Goal: Connect with others: Connect with others

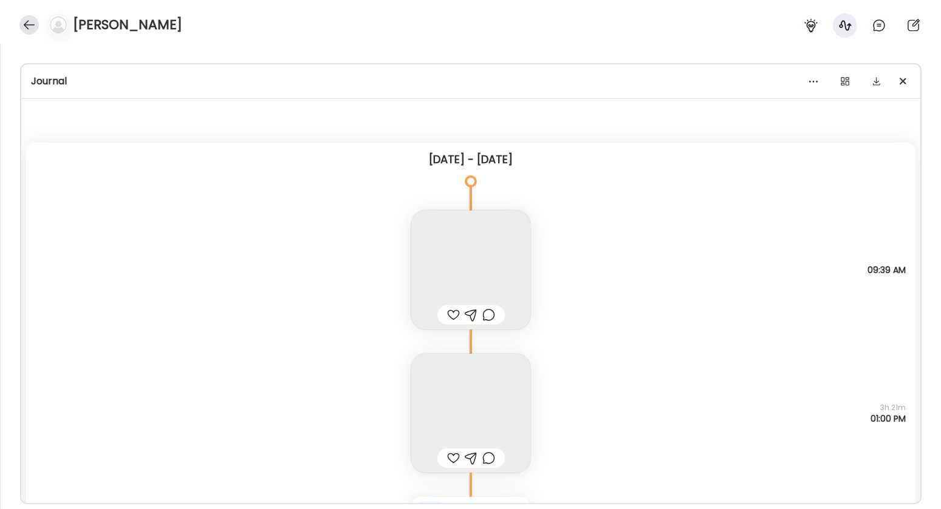
scroll to position [26435, 0]
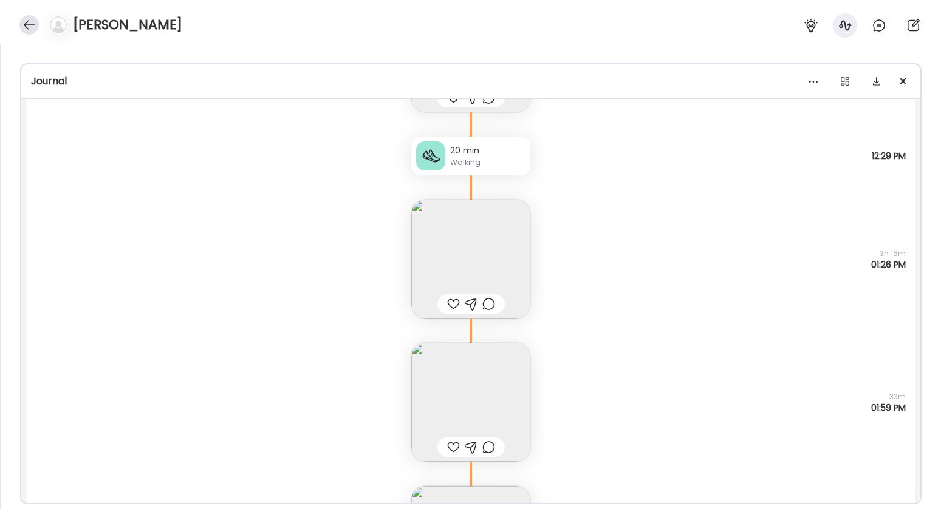
click at [27, 27] on div at bounding box center [28, 24] width 19 height 19
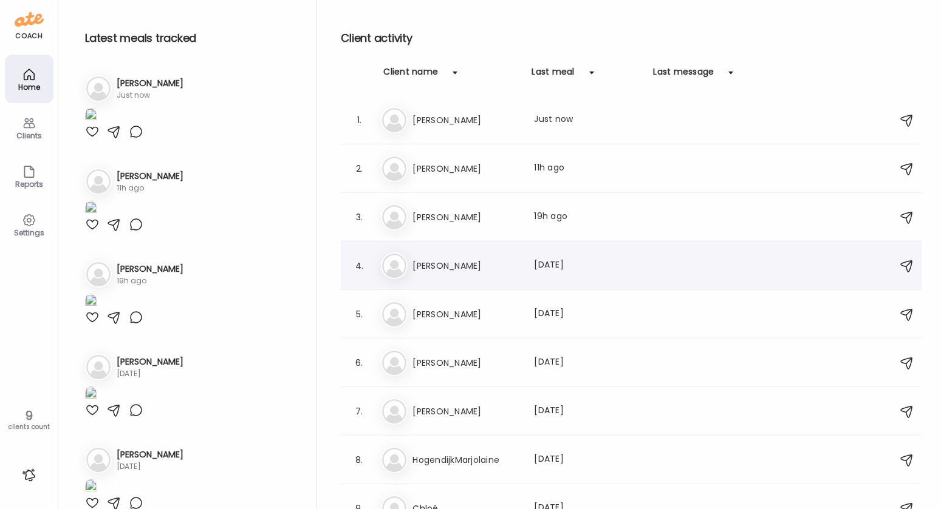
scroll to position [18, 0]
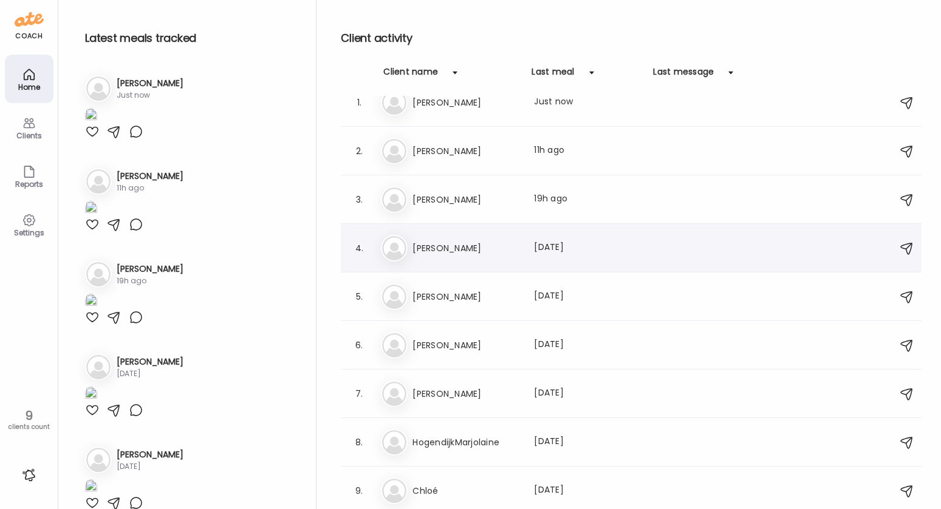
click at [455, 248] on h3 "[PERSON_NAME]" at bounding box center [465, 248] width 107 height 15
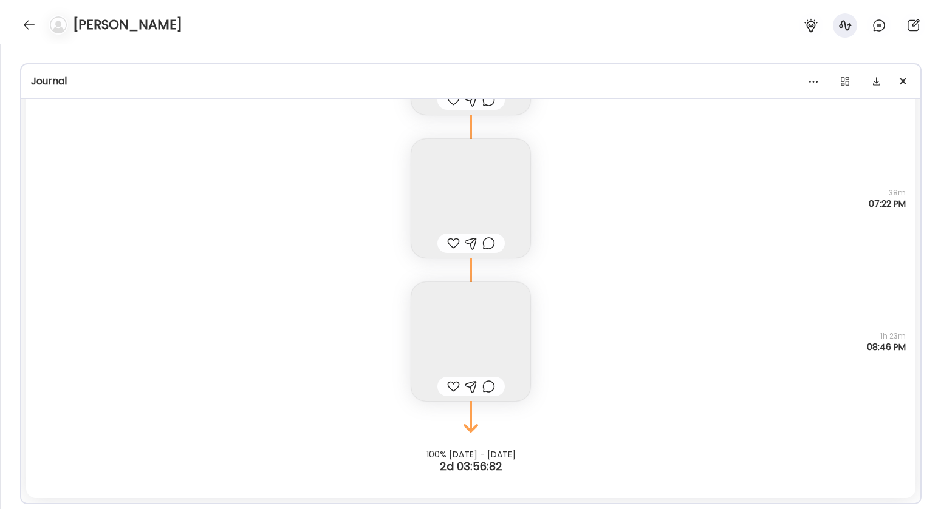
scroll to position [9486, 0]
click at [29, 24] on div at bounding box center [28, 24] width 19 height 19
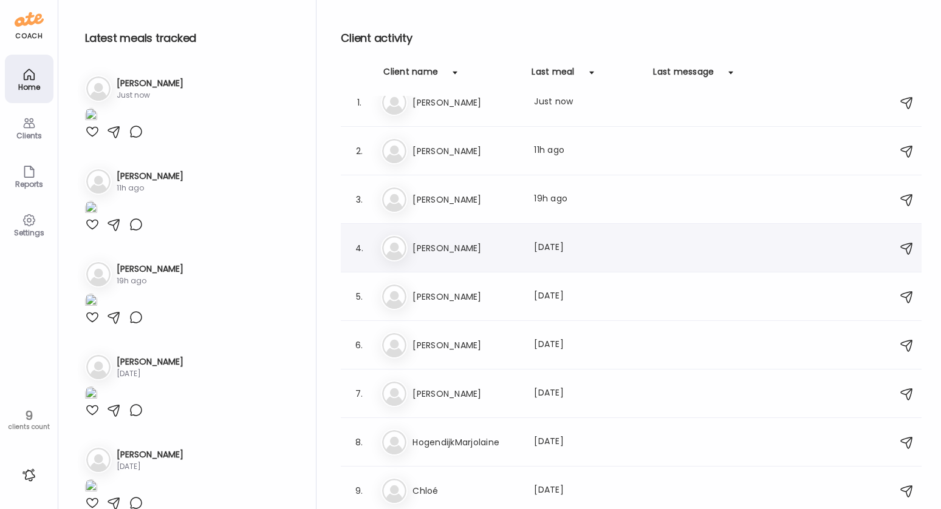
click at [492, 260] on div "Lé [PERSON_NAME] Last meal: [DATE]" at bounding box center [633, 248] width 504 height 27
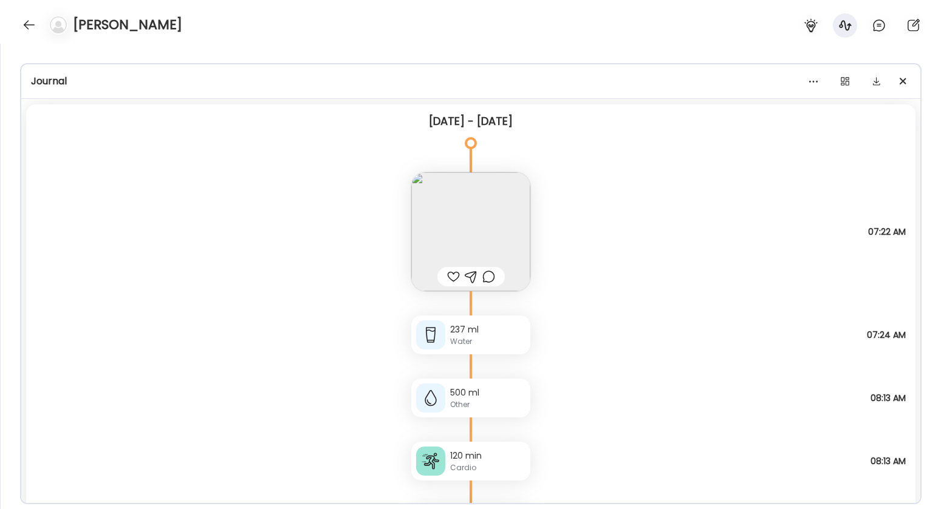
scroll to position [78, 0]
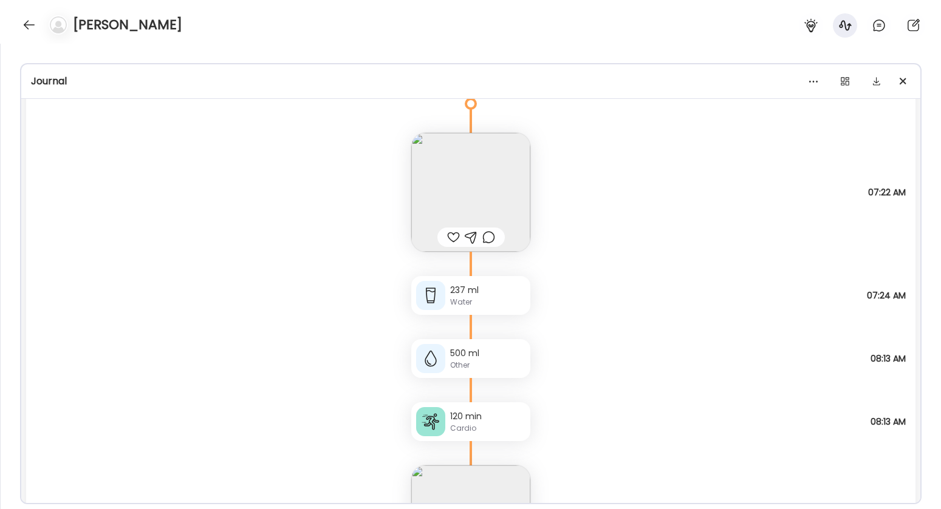
click at [476, 181] on img at bounding box center [470, 192] width 119 height 119
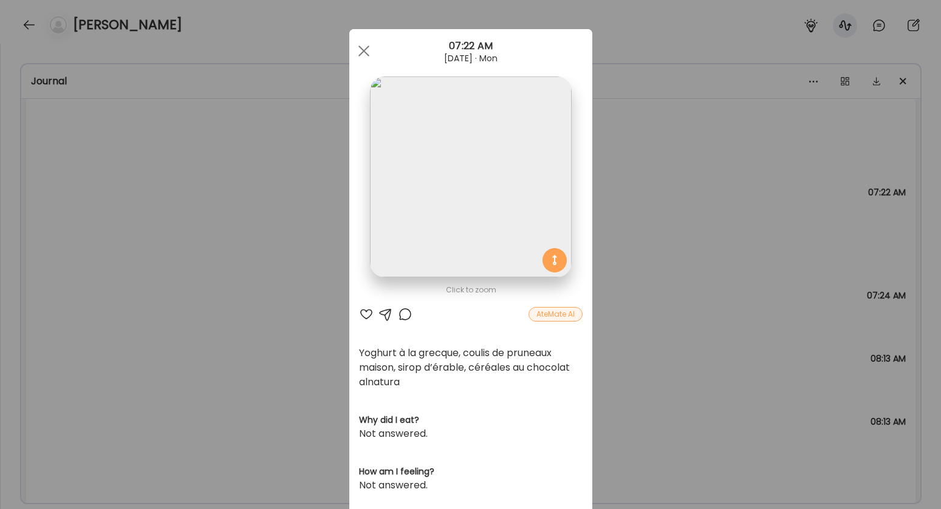
click at [360, 50] on span at bounding box center [363, 51] width 11 height 11
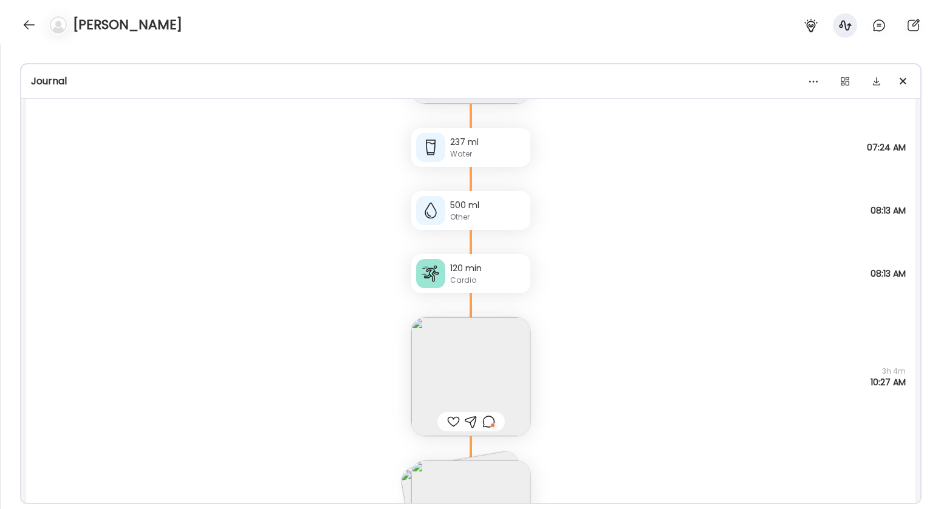
scroll to position [226, 0]
click at [487, 216] on div "Other" at bounding box center [487, 216] width 75 height 11
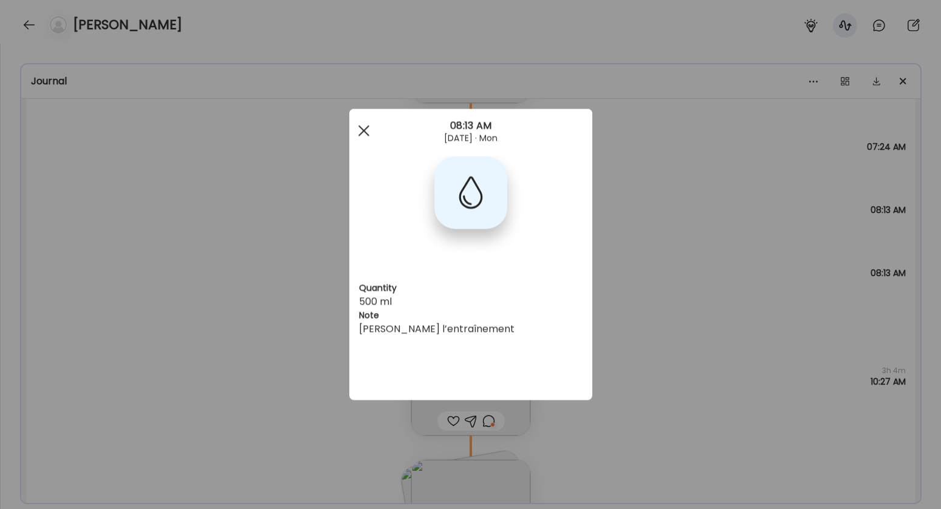
click at [363, 130] on span at bounding box center [363, 130] width 11 height 11
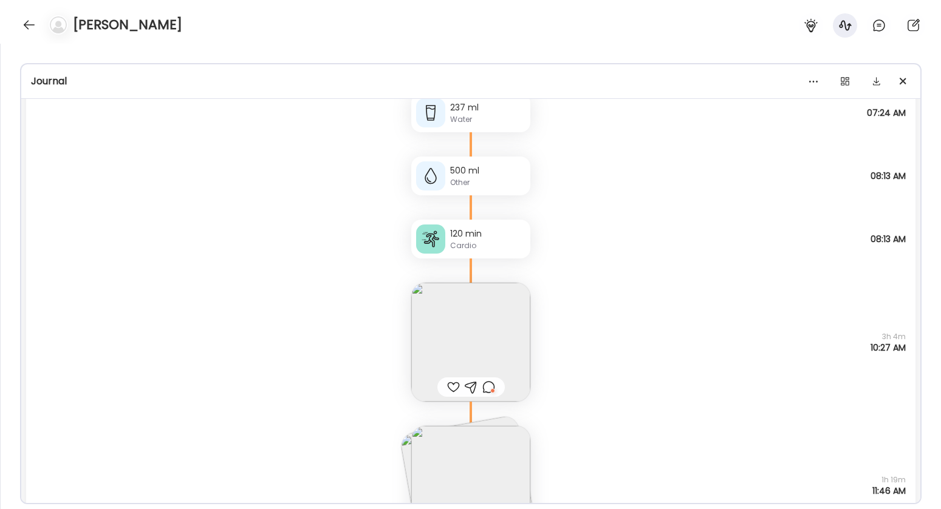
scroll to position [266, 0]
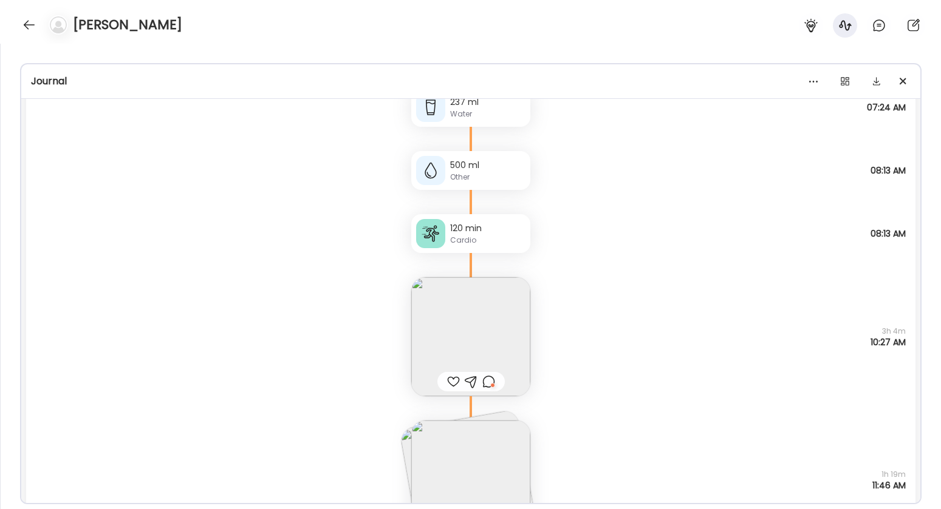
click at [474, 241] on div "Cardio" at bounding box center [487, 240] width 75 height 11
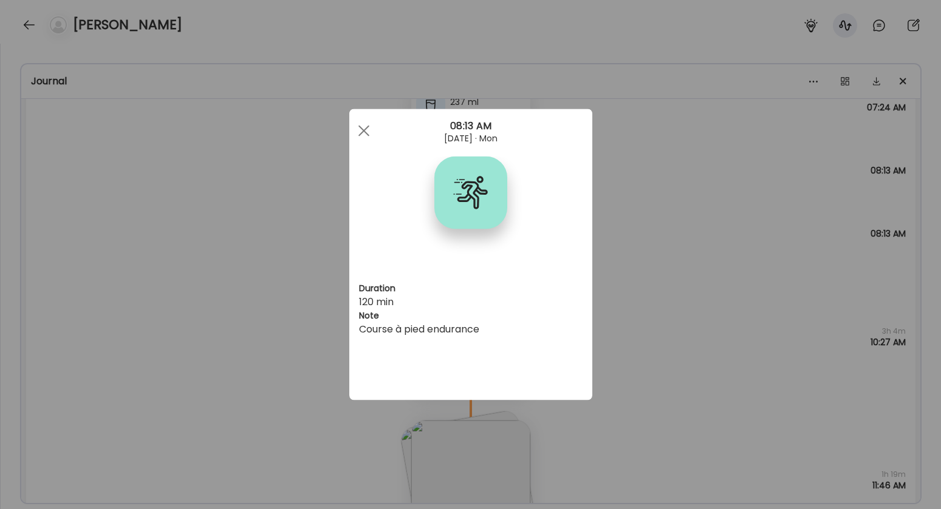
drag, startPoint x: 361, startPoint y: 128, endPoint x: 364, endPoint y: 139, distance: 11.3
click at [361, 128] on span at bounding box center [363, 130] width 11 height 11
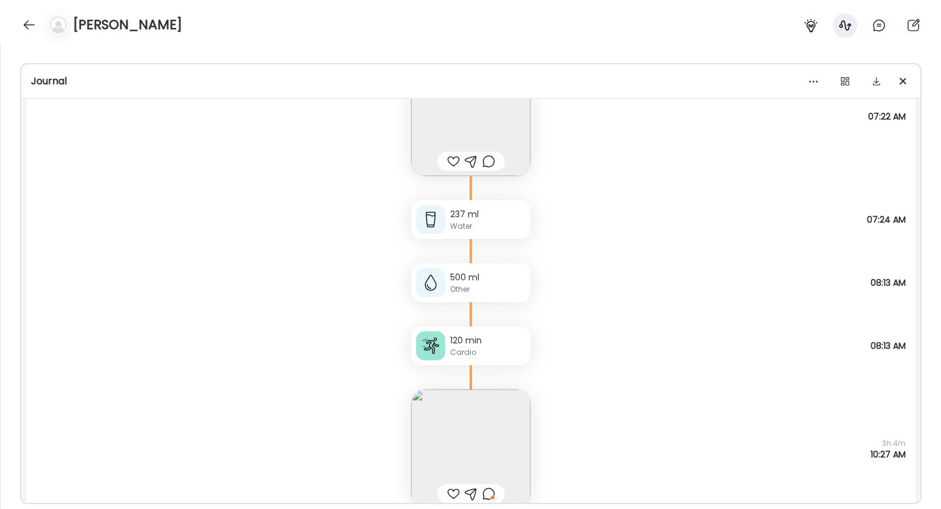
scroll to position [233, 0]
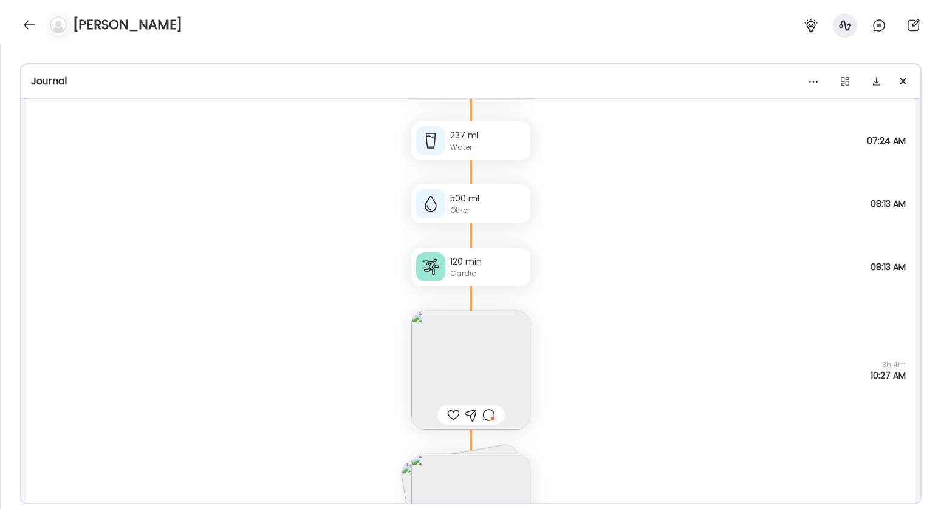
click at [469, 346] on img at bounding box center [470, 370] width 119 height 119
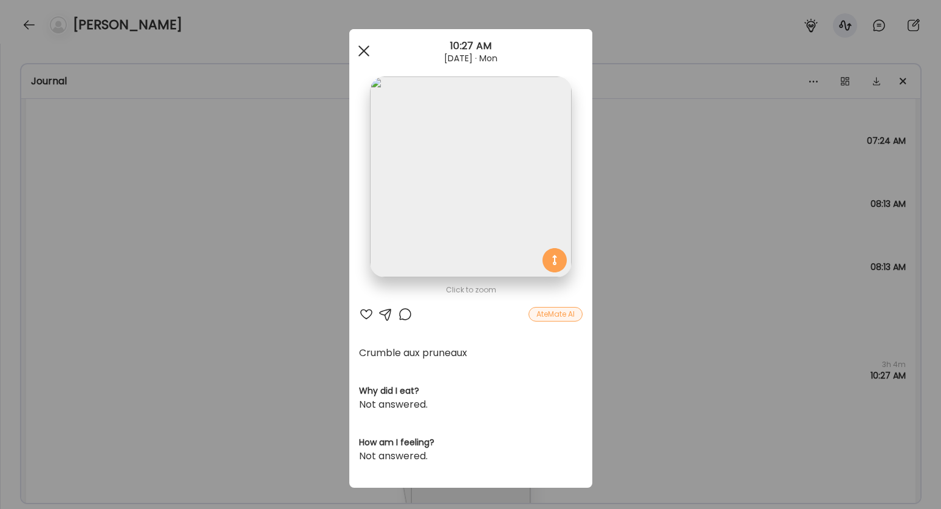
click at [358, 56] on div at bounding box center [364, 51] width 24 height 24
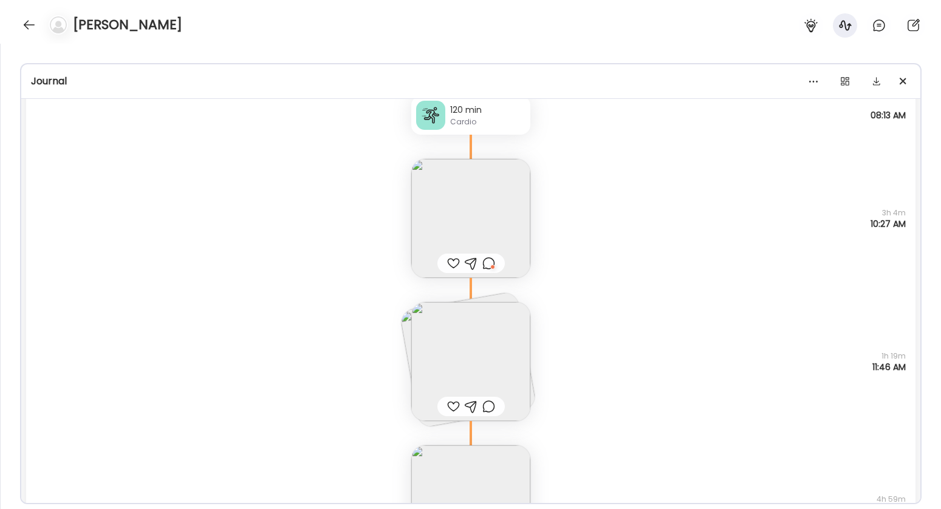
scroll to position [400, 0]
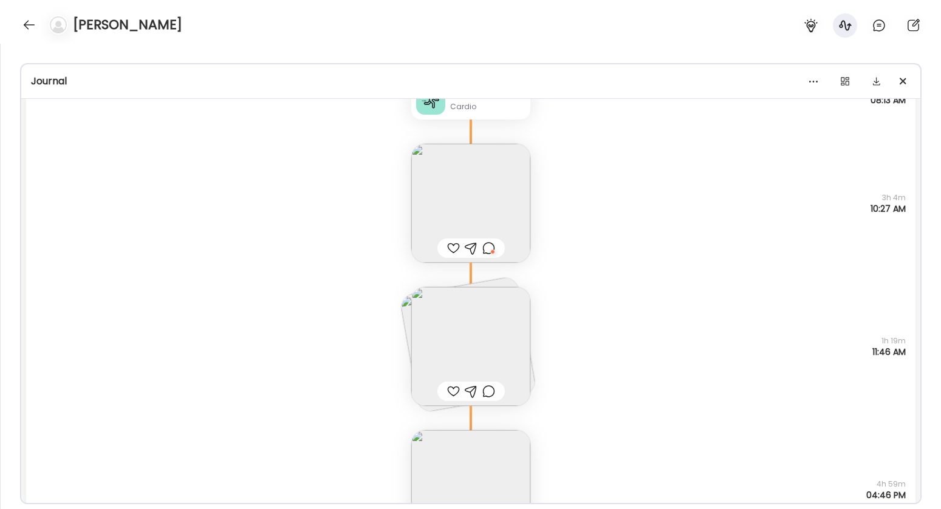
click at [458, 346] on img at bounding box center [470, 346] width 119 height 119
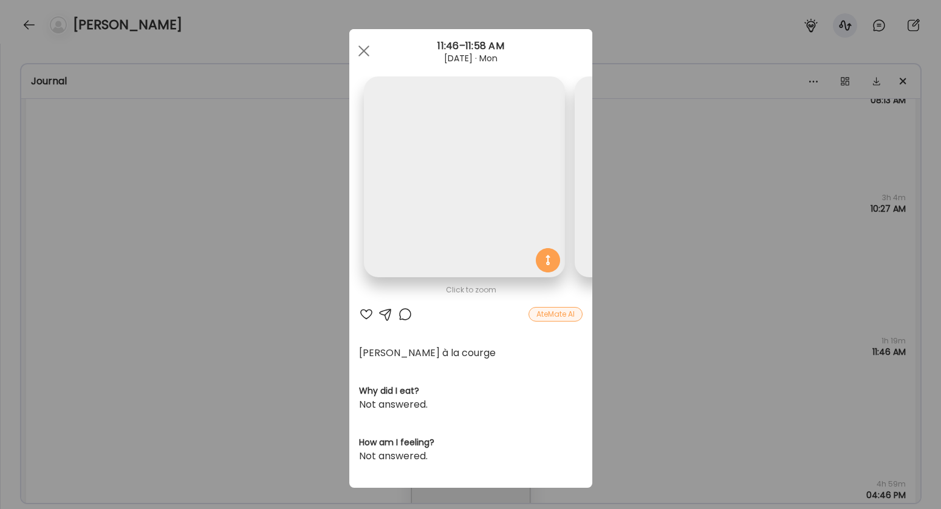
scroll to position [0, 198]
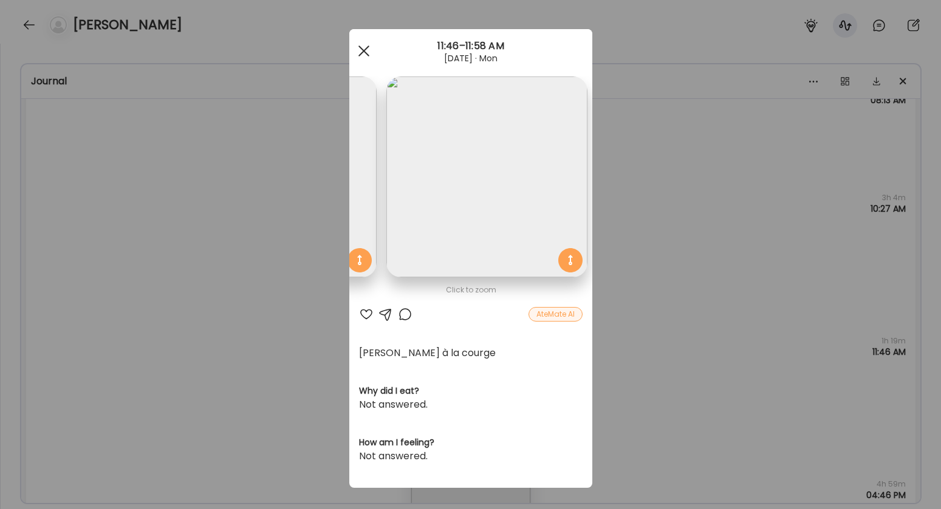
click at [361, 50] on div at bounding box center [364, 51] width 24 height 24
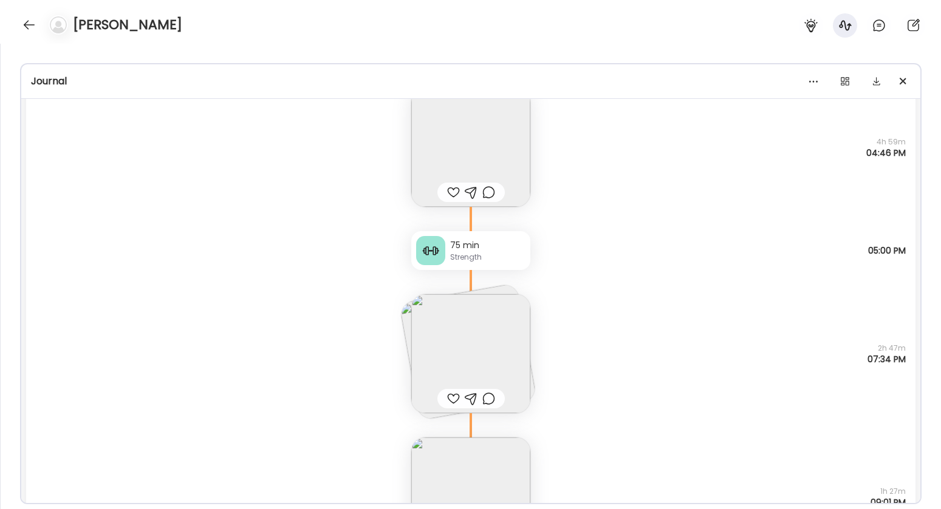
scroll to position [749, 0]
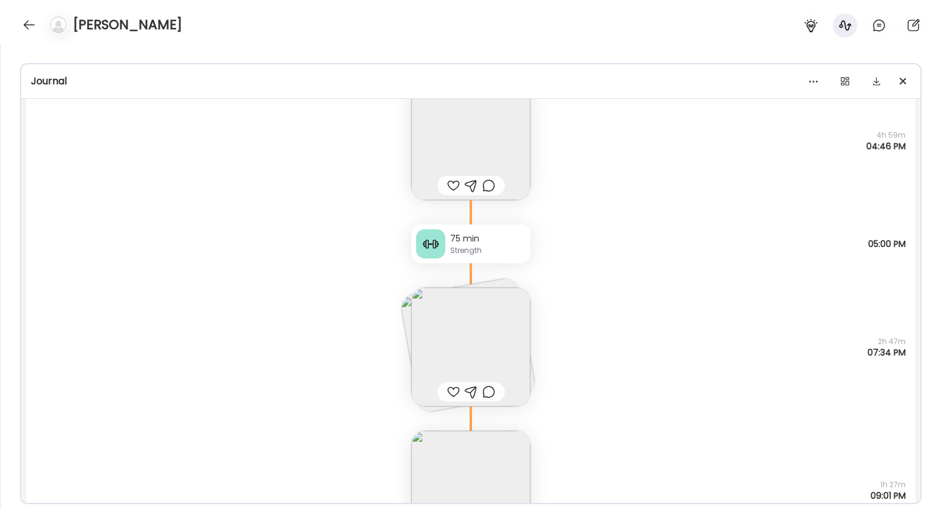
click at [466, 361] on img at bounding box center [470, 347] width 119 height 119
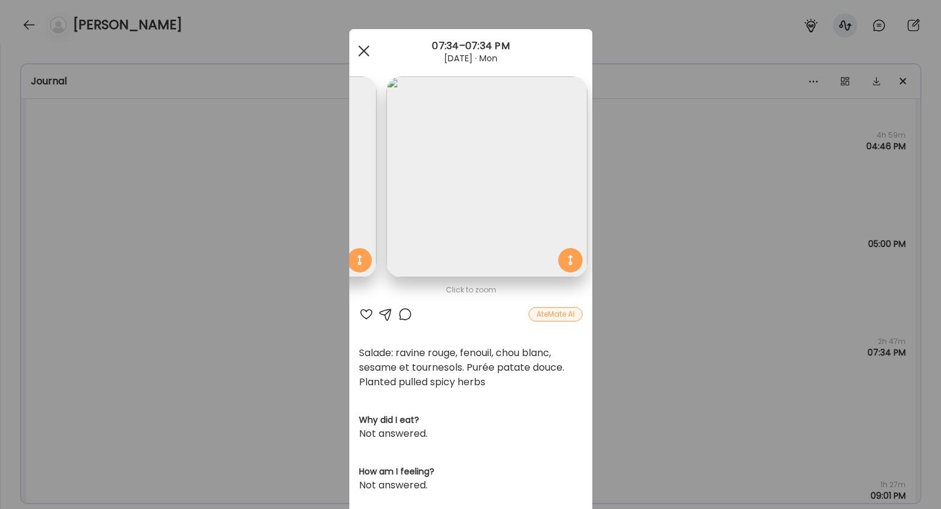
click at [363, 52] on div at bounding box center [364, 51] width 24 height 24
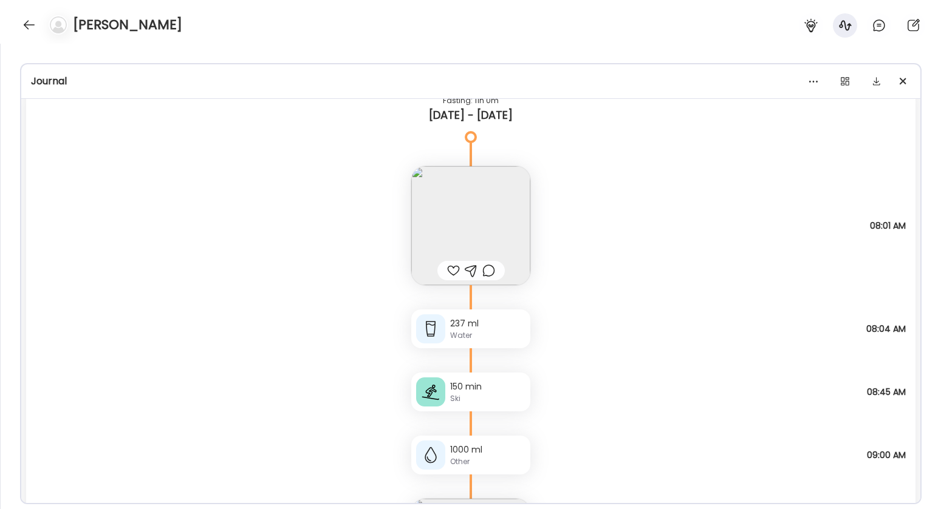
scroll to position [1405, 0]
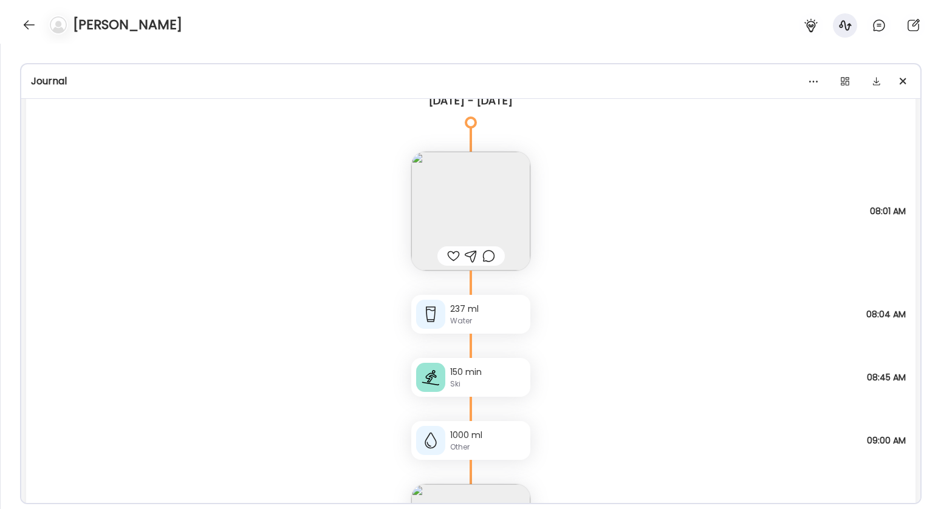
click at [455, 226] on img at bounding box center [470, 211] width 119 height 119
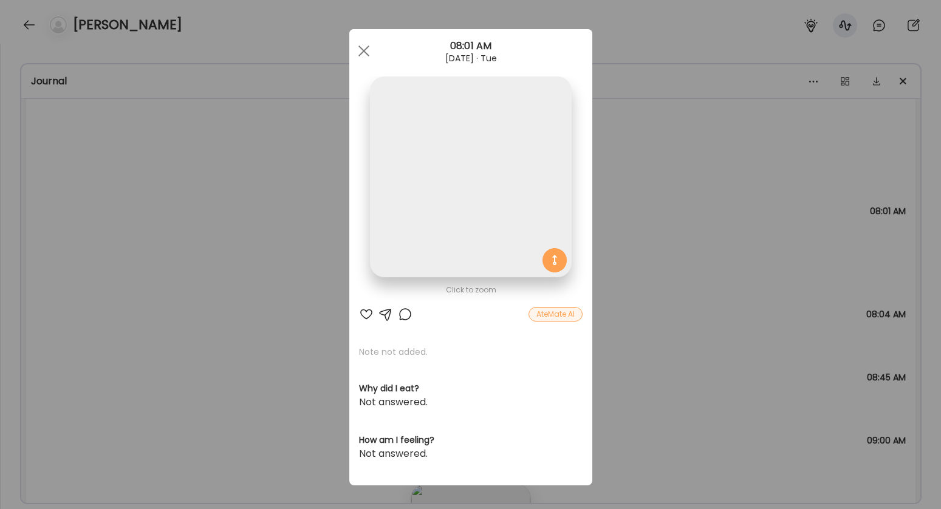
scroll to position [0, 0]
click at [453, 196] on img at bounding box center [470, 177] width 201 height 201
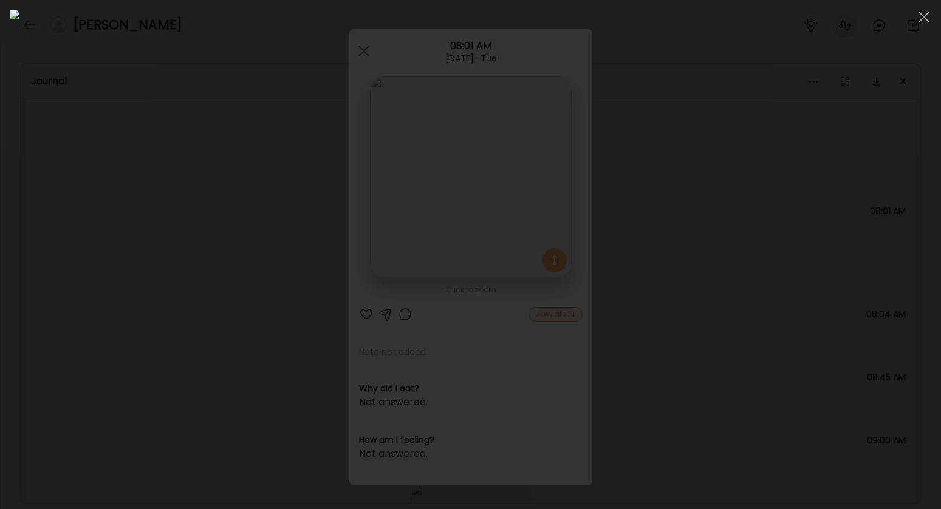
click at [926, 15] on span at bounding box center [923, 17] width 11 height 11
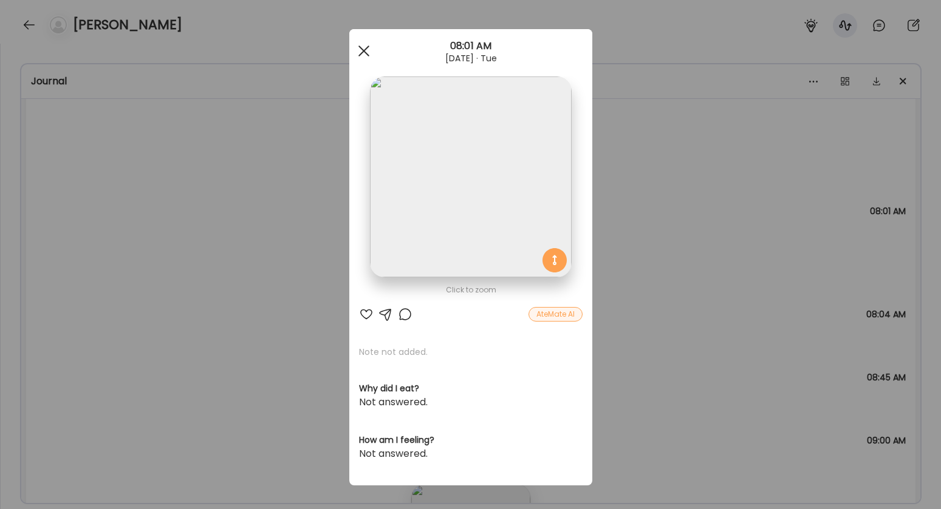
click at [359, 52] on span at bounding box center [363, 51] width 11 height 11
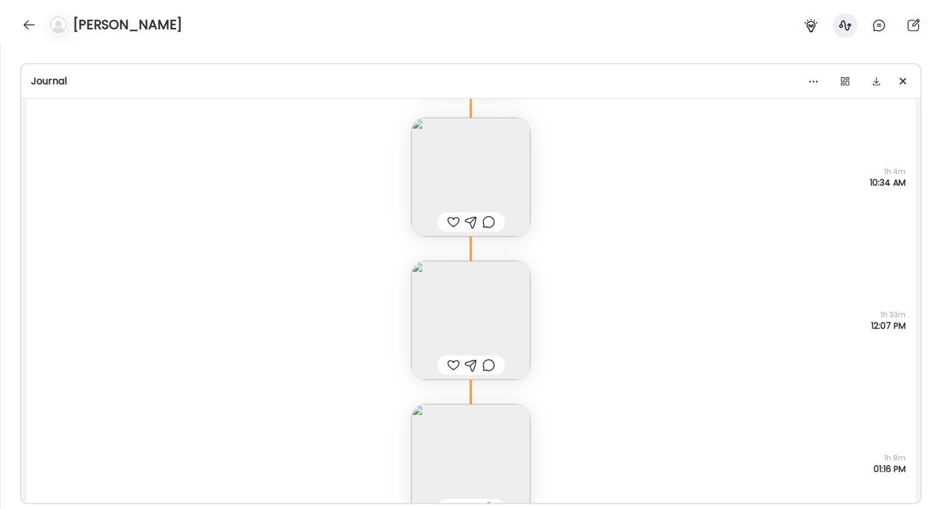
scroll to position [2018, 0]
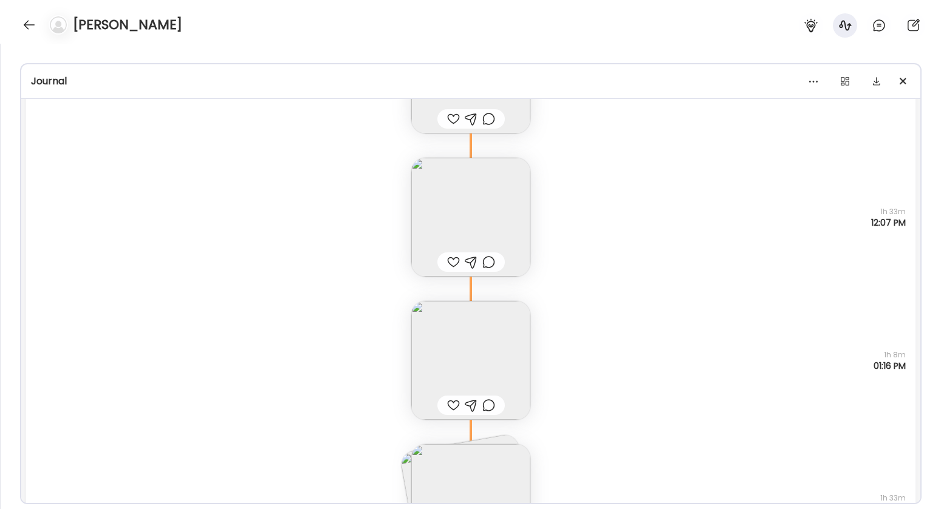
click at [431, 198] on img at bounding box center [470, 217] width 119 height 119
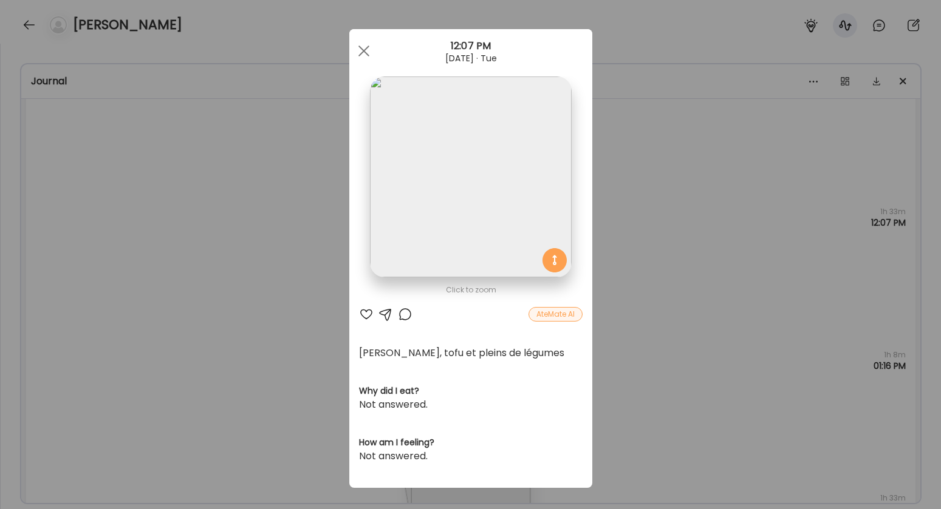
click at [434, 159] on img at bounding box center [470, 177] width 201 height 201
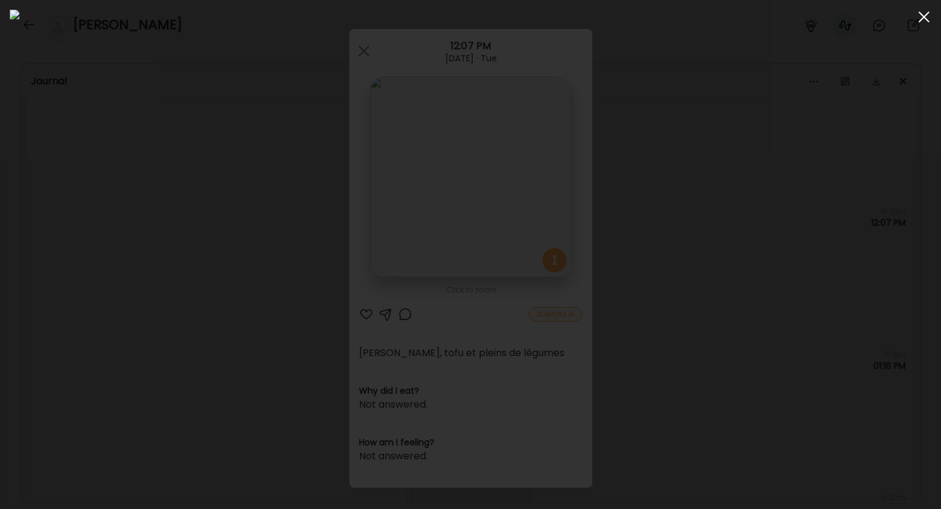
click at [918, 14] on div at bounding box center [923, 17] width 24 height 24
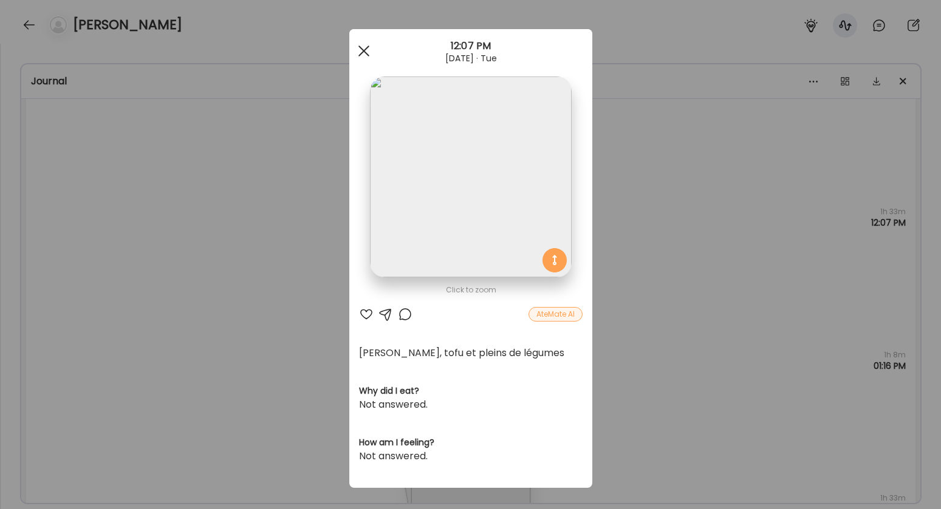
click at [360, 49] on div at bounding box center [364, 51] width 24 height 24
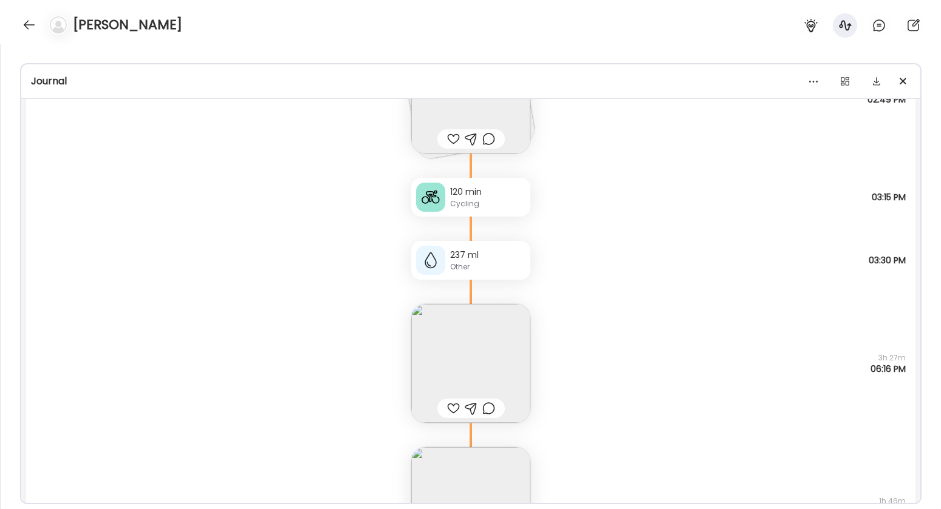
scroll to position [2507, 0]
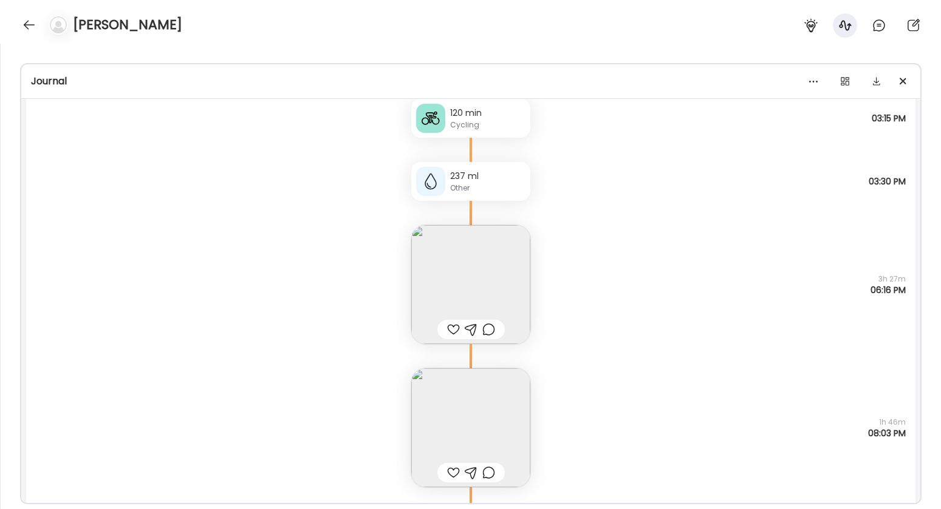
click at [475, 264] on img at bounding box center [470, 284] width 119 height 119
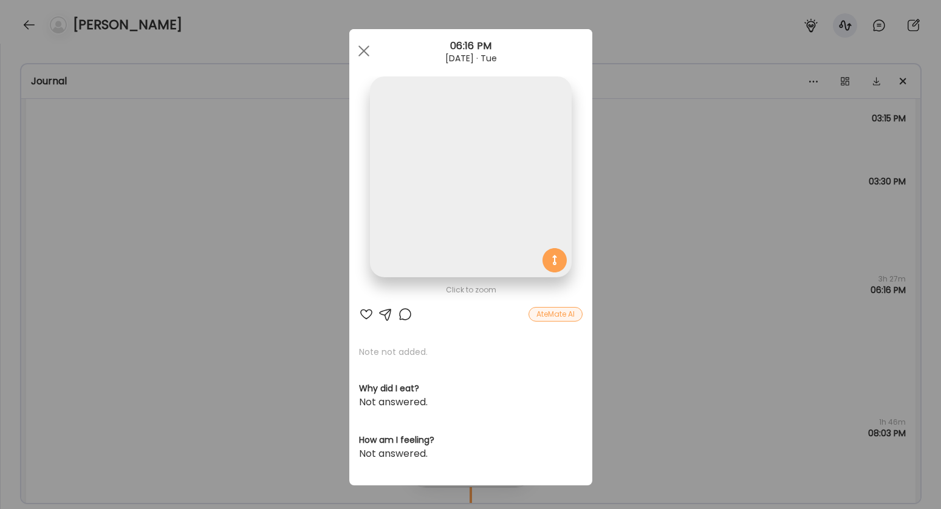
click at [472, 250] on img at bounding box center [470, 177] width 201 height 201
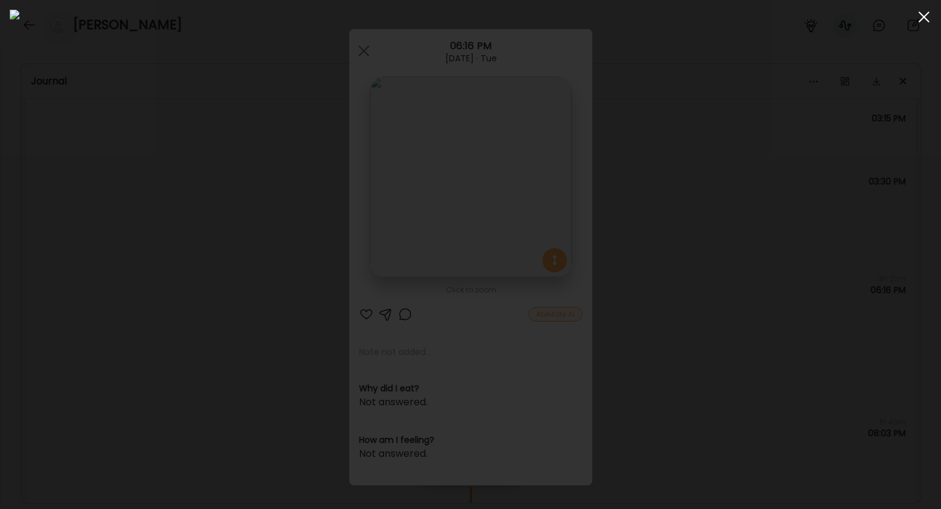
click at [925, 19] on span at bounding box center [923, 17] width 11 height 11
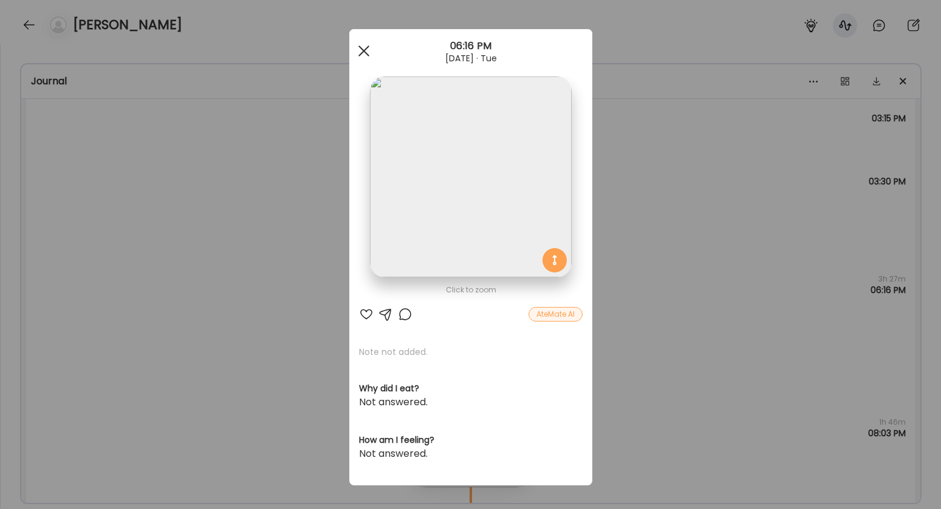
click at [358, 54] on span at bounding box center [363, 51] width 11 height 11
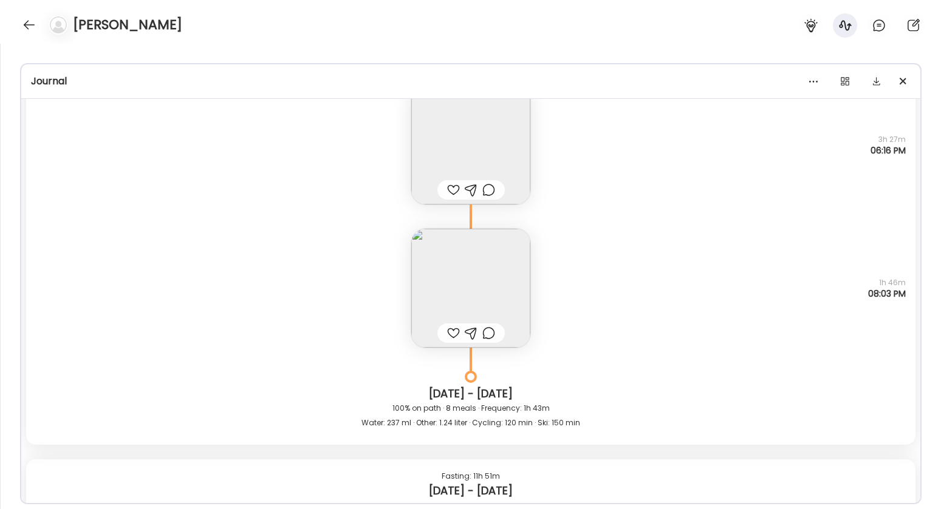
scroll to position [2668, 0]
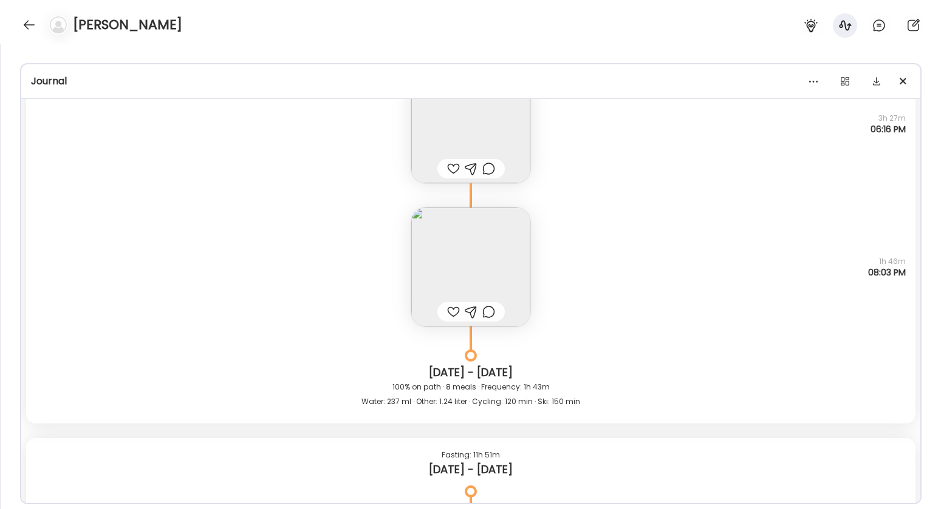
click at [506, 238] on img at bounding box center [470, 267] width 119 height 119
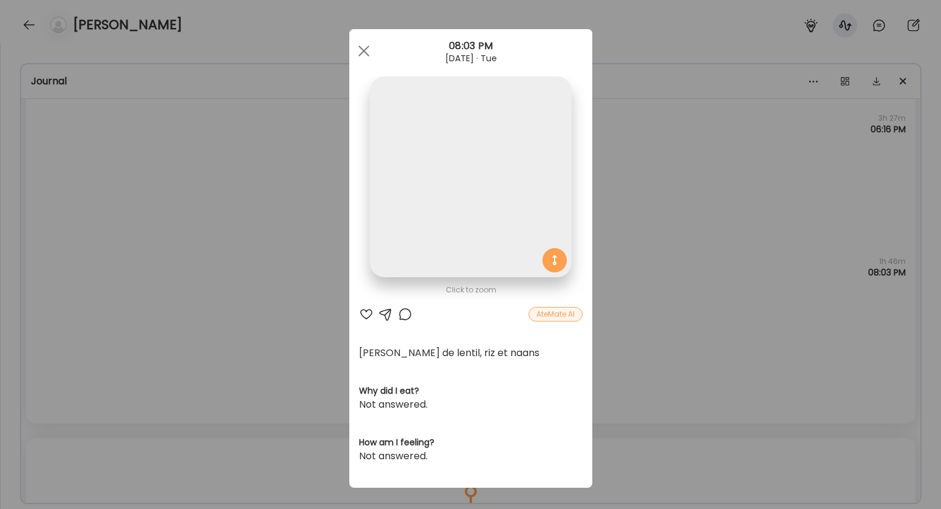
click at [478, 225] on img at bounding box center [470, 177] width 201 height 201
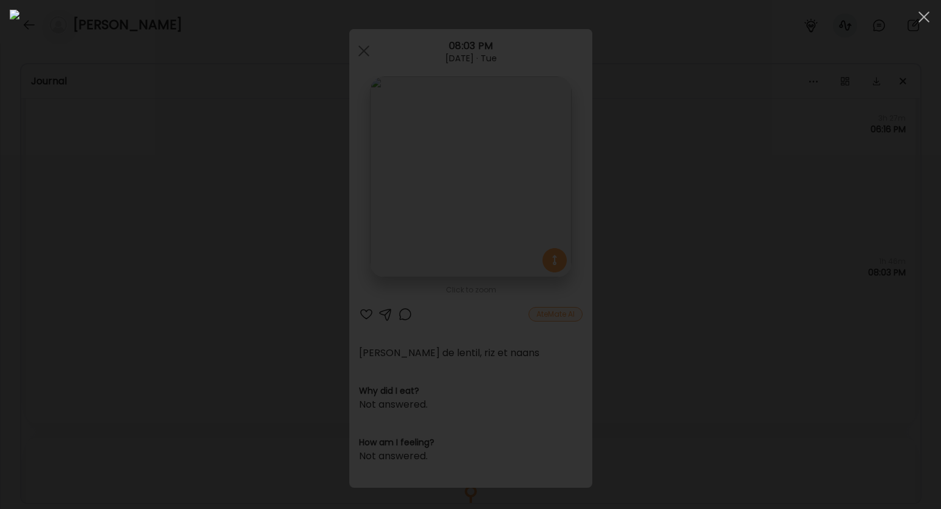
click at [925, 16] on span at bounding box center [923, 17] width 11 height 11
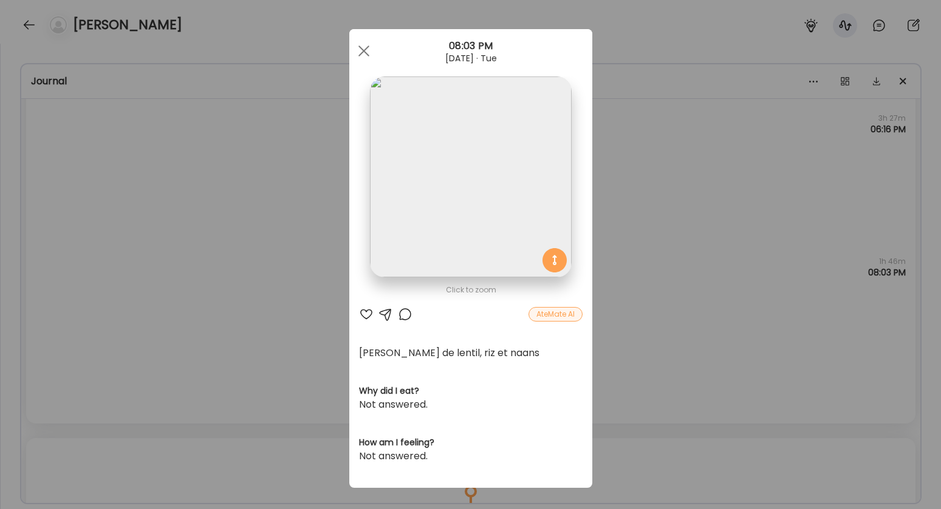
click at [359, 53] on div at bounding box center [364, 51] width 24 height 24
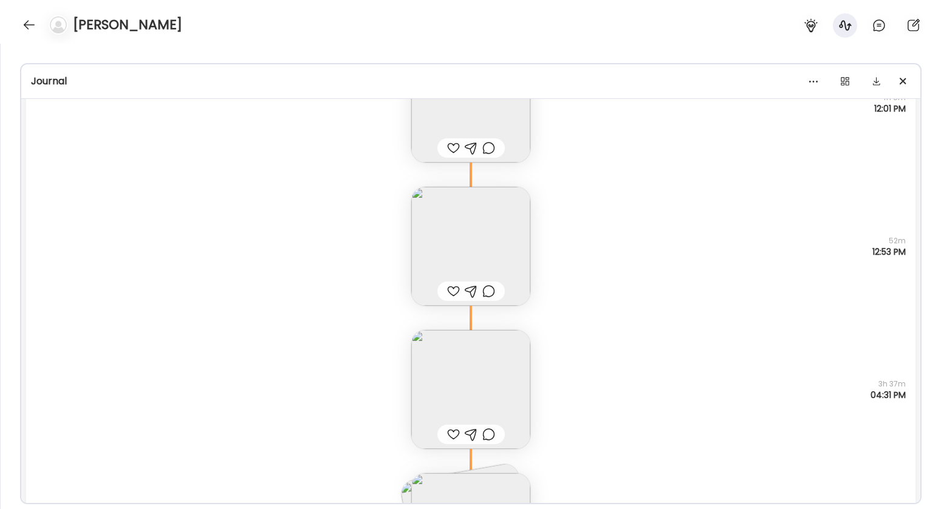
scroll to position [3445, 0]
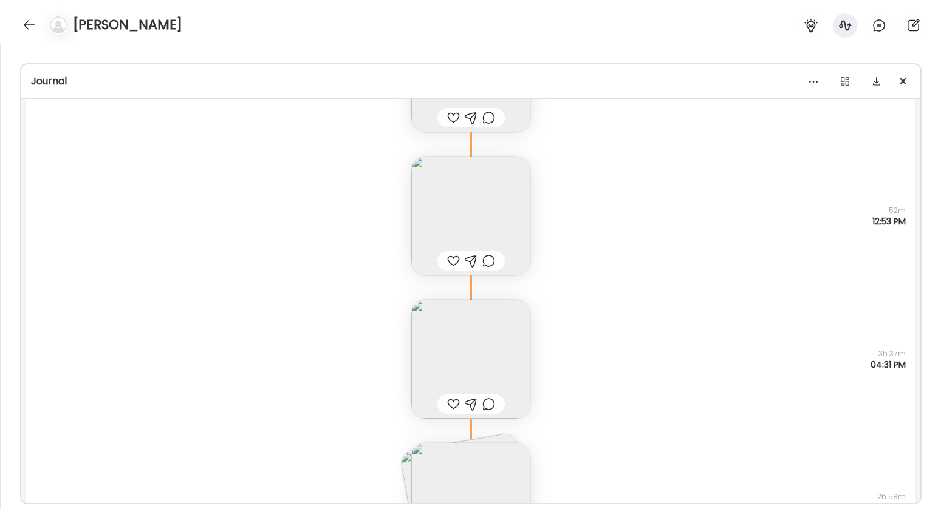
click at [467, 213] on img at bounding box center [470, 216] width 119 height 119
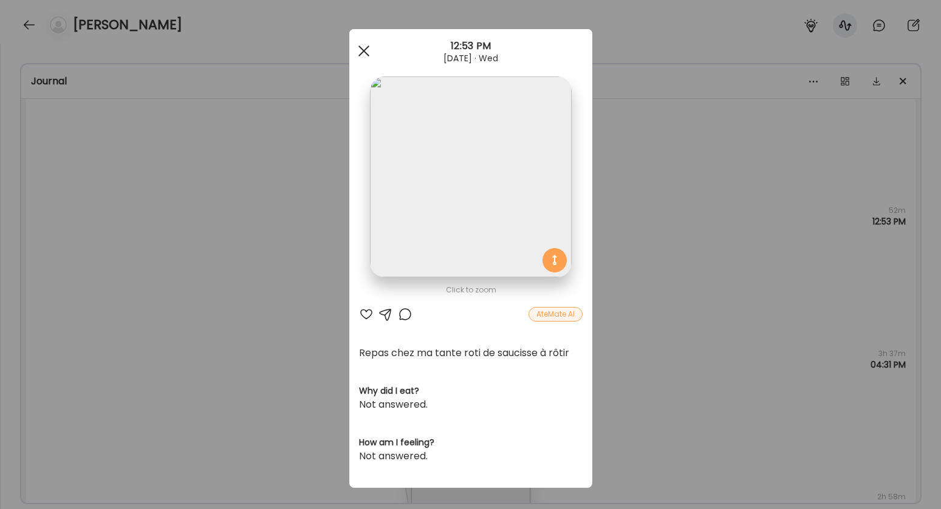
click at [365, 52] on div at bounding box center [364, 51] width 24 height 24
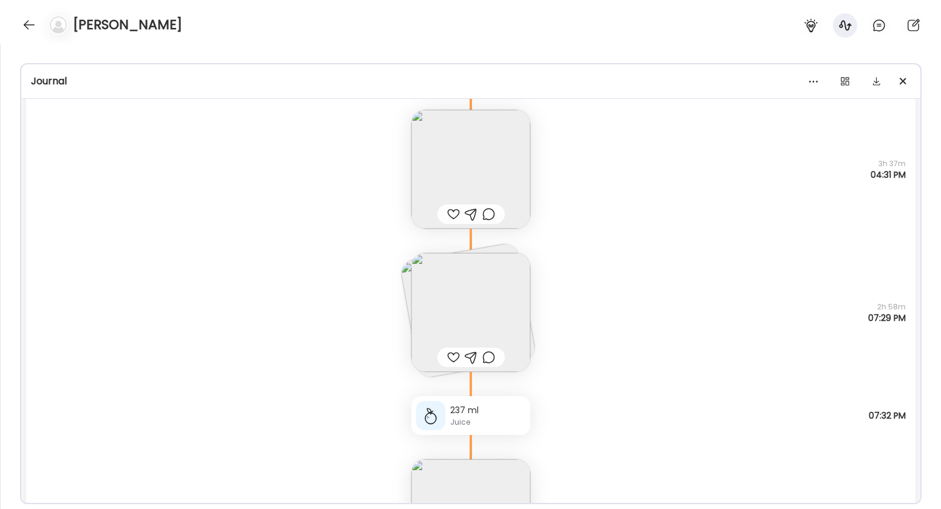
scroll to position [3660, 0]
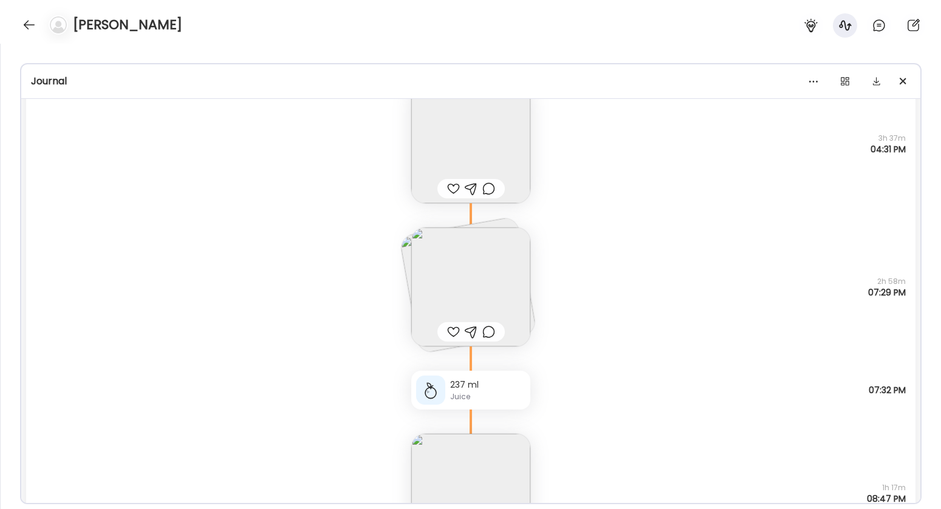
click at [457, 291] on img at bounding box center [470, 287] width 119 height 119
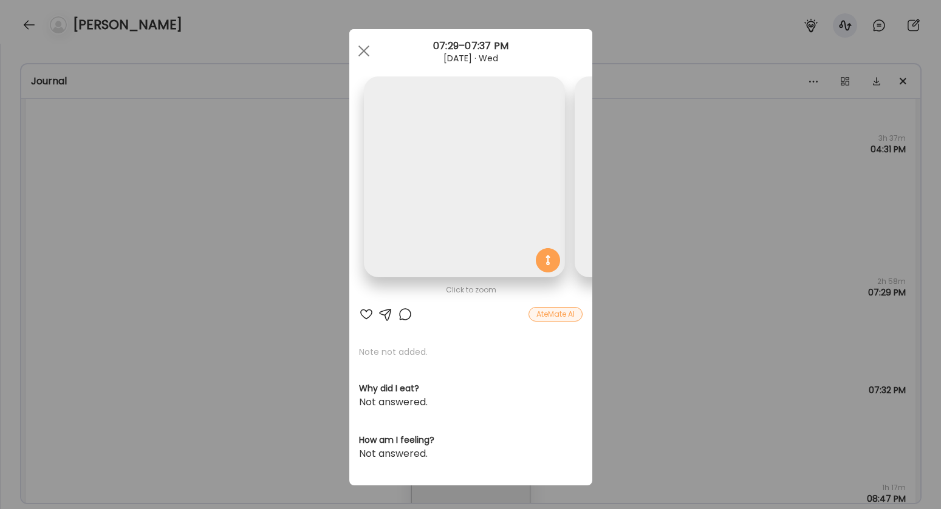
scroll to position [0, 198]
click at [446, 224] on img at bounding box center [486, 177] width 201 height 201
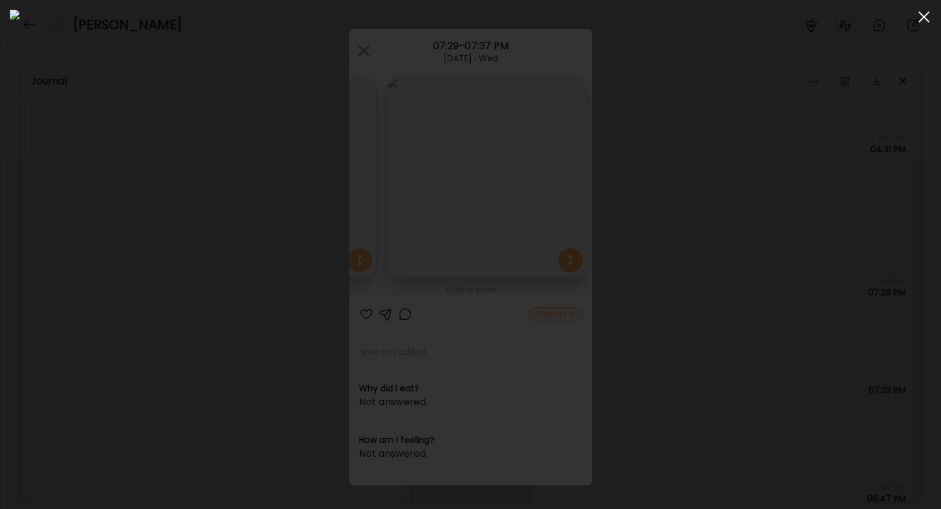
click at [923, 15] on div at bounding box center [923, 17] width 24 height 24
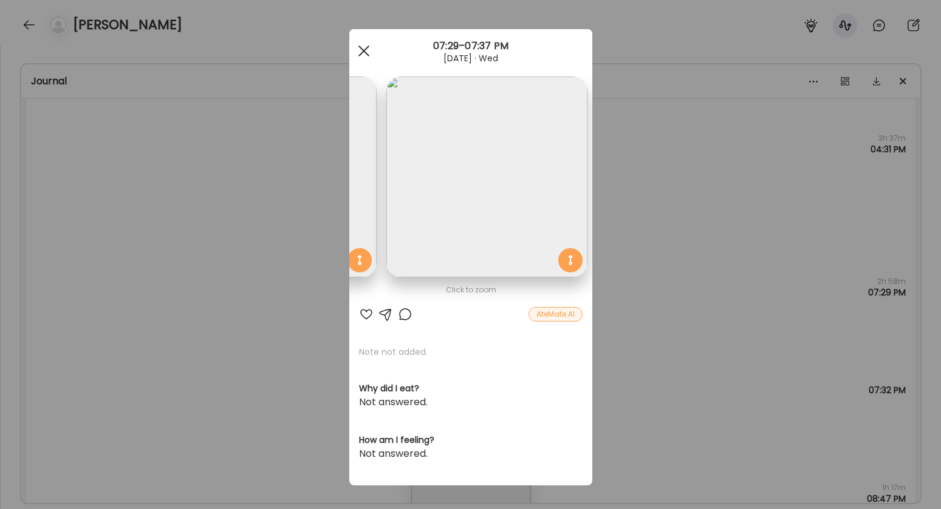
click at [361, 51] on div at bounding box center [364, 51] width 24 height 24
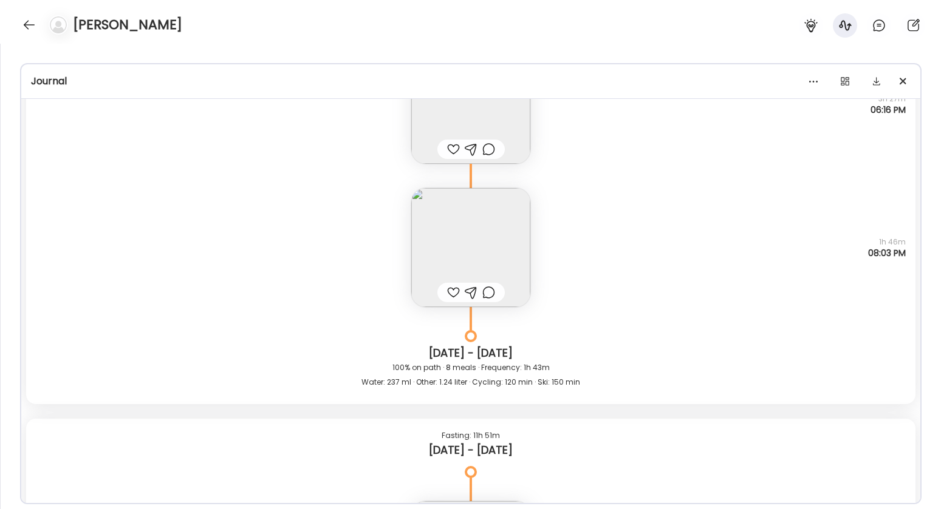
scroll to position [0, 0]
